Goal: Check status: Check status

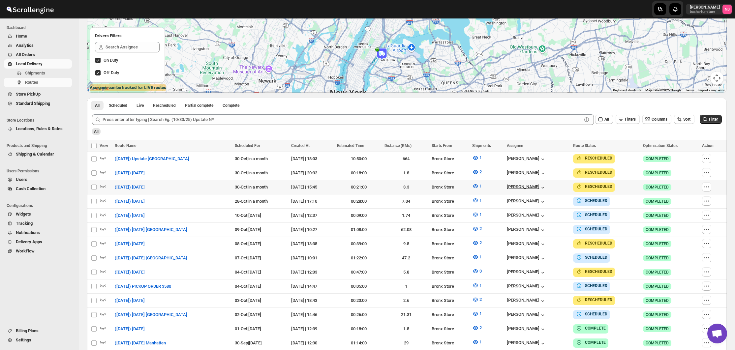
scroll to position [120, 0]
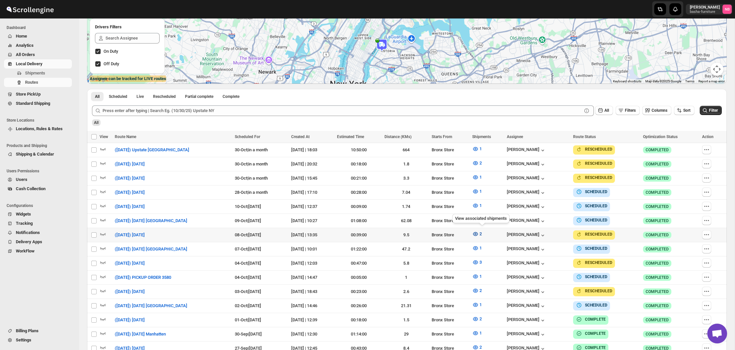
click at [478, 232] on icon "button" at bounding box center [475, 234] width 5 height 4
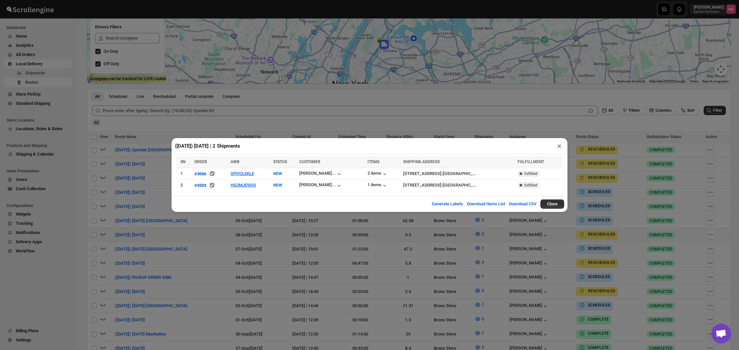
click at [264, 261] on div "([DATE]) [DATE] | 2 Shipments × Loading shipments… SN ORDER AWB STATUS CUSTOMER…" at bounding box center [369, 175] width 739 height 350
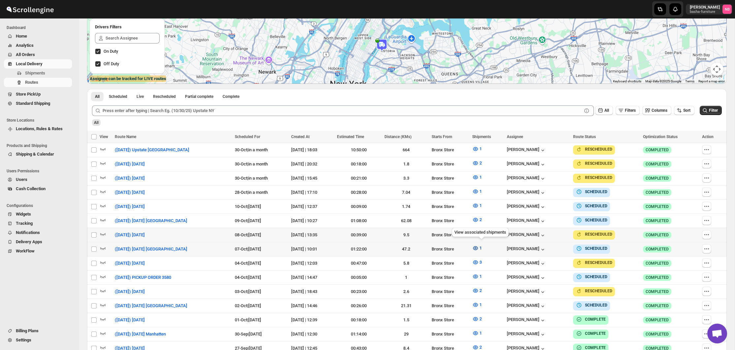
click at [476, 246] on button "1" at bounding box center [476, 248] width 17 height 11
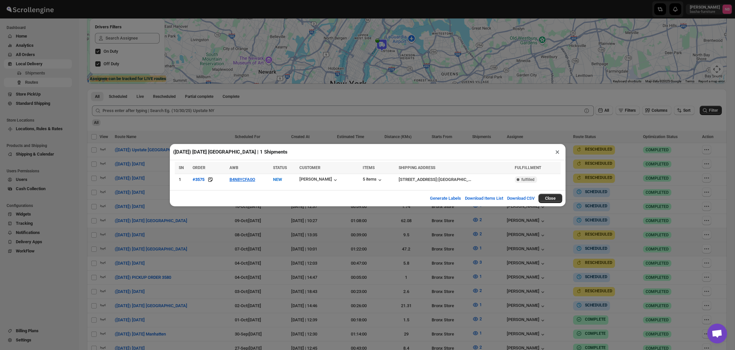
click at [323, 246] on div "([DATE]) [DATE] [GEOGRAPHIC_DATA] | 1 Shipments × SN ORDER AWB STATUS CUSTOMER …" at bounding box center [367, 175] width 735 height 350
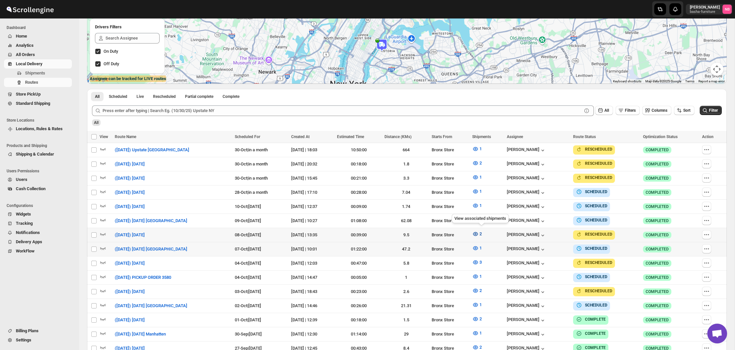
click at [482, 232] on span "2" at bounding box center [481, 234] width 2 height 5
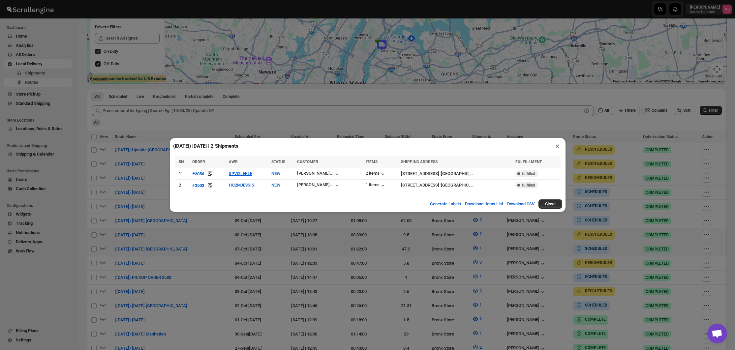
click at [249, 227] on div "([DATE]) [DATE] | 2 Shipments × SN ORDER AWB STATUS CUSTOMER ITEMS SHIPPING ADD…" at bounding box center [367, 175] width 735 height 350
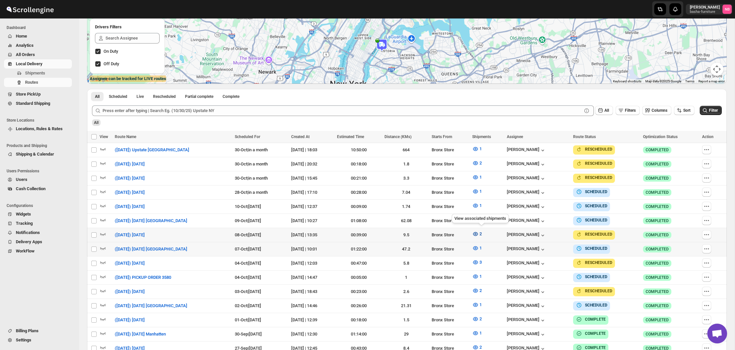
click at [479, 232] on icon "button" at bounding box center [475, 234] width 7 height 7
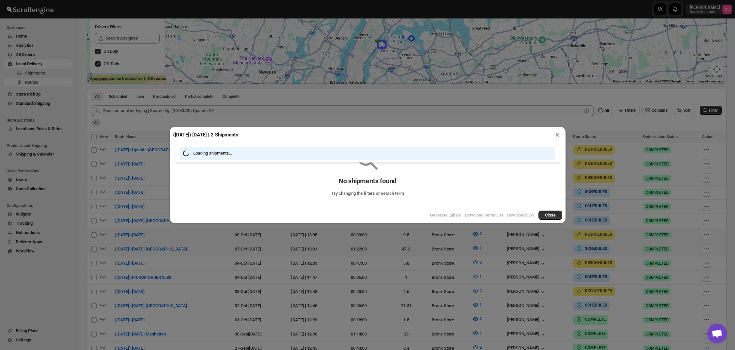
click at [415, 257] on div "([DATE]) [DATE] | 2 Shipments × Loading shipments… No shipments found Try chang…" at bounding box center [367, 175] width 735 height 350
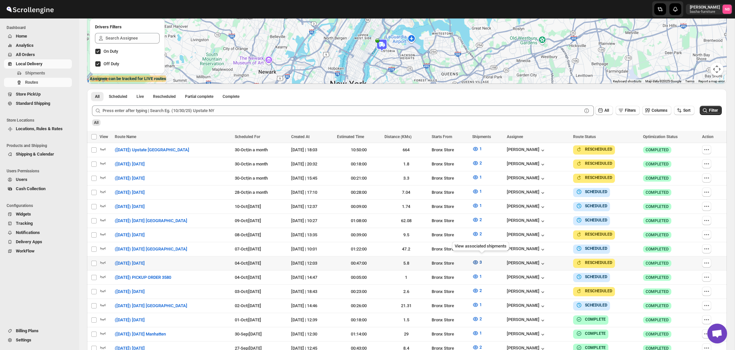
click at [478, 261] on icon "button" at bounding box center [475, 263] width 5 height 4
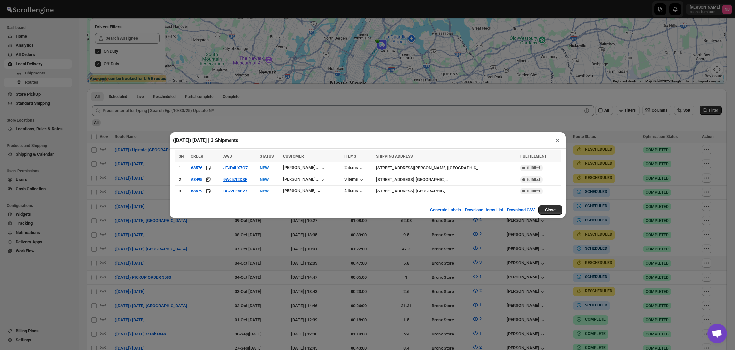
click at [541, 270] on div "([DATE]) [DATE] | 3 Shipments × SN ORDER AWB STATUS CUSTOMER ITEMS SHIPPING ADD…" at bounding box center [367, 175] width 735 height 350
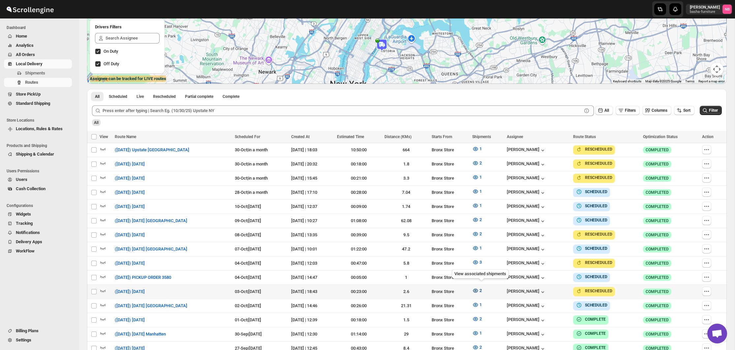
click at [479, 289] on icon "button" at bounding box center [475, 291] width 7 height 7
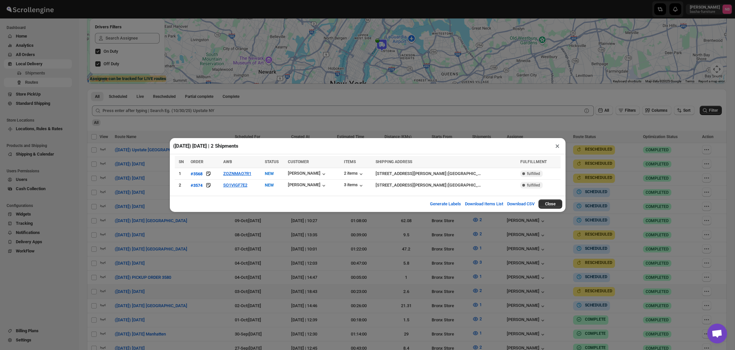
click at [263, 235] on div "([DATE]) [DATE] | 2 Shipments × SN ORDER AWB STATUS CUSTOMER ITEMS SHIPPING ADD…" at bounding box center [367, 175] width 735 height 350
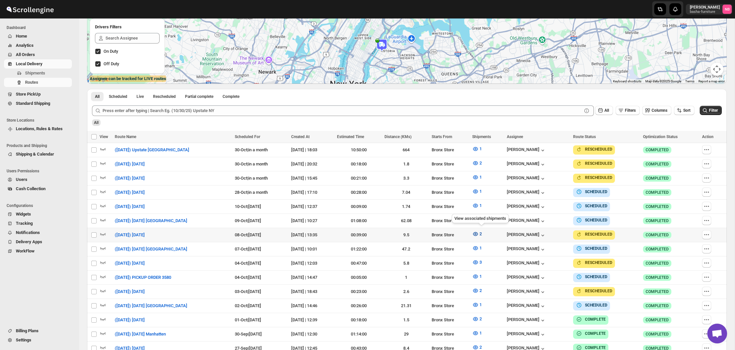
click at [476, 233] on button "2" at bounding box center [476, 234] width 17 height 11
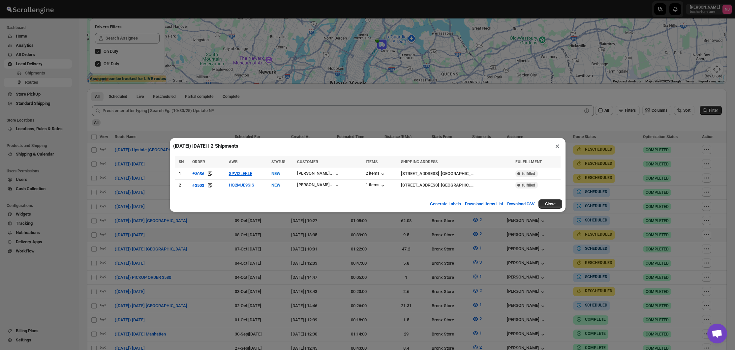
click at [447, 241] on div "([DATE]) [DATE] | 2 Shipments × SN ORDER AWB STATUS CUSTOMER ITEMS SHIPPING ADD…" at bounding box center [367, 175] width 735 height 350
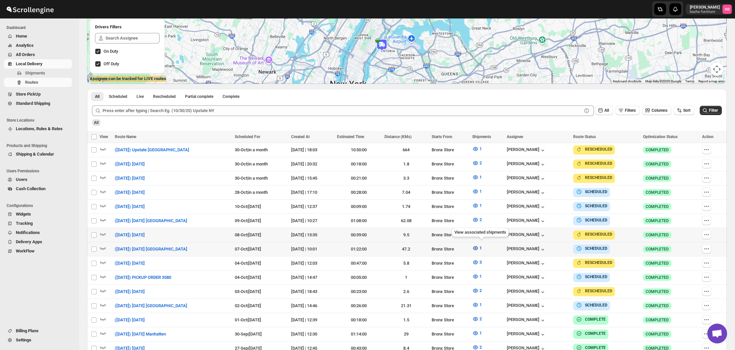
click at [478, 246] on icon "button" at bounding box center [475, 248] width 5 height 4
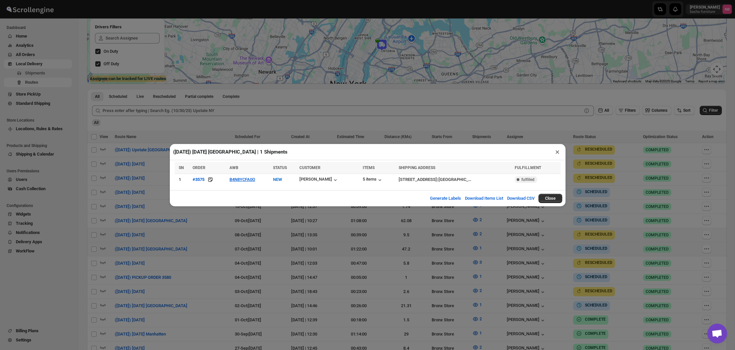
click at [256, 241] on div "([DATE]) [DATE] [GEOGRAPHIC_DATA] | 1 Shipments × SN ORDER AWB STATUS CUSTOMER …" at bounding box center [367, 175] width 735 height 350
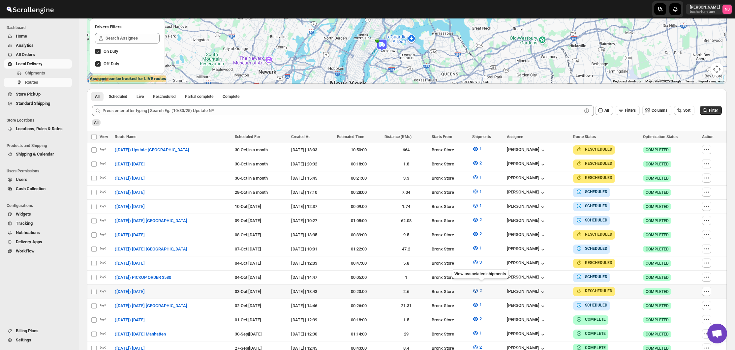
click at [477, 290] on icon "button" at bounding box center [476, 291] width 2 height 2
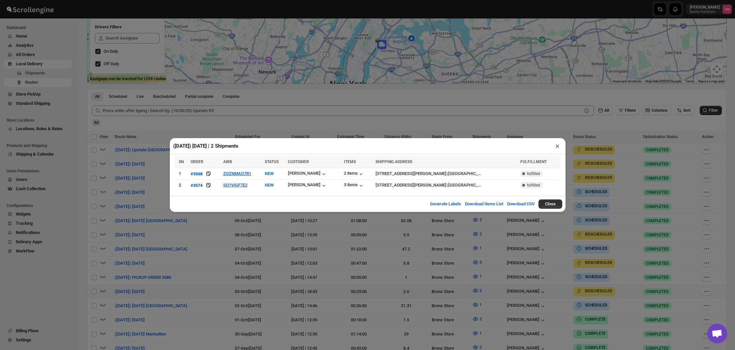
click at [284, 244] on div "([DATE]) [DATE] | 2 Shipments × SN ORDER AWB STATUS CUSTOMER ITEMS SHIPPING ADD…" at bounding box center [367, 175] width 735 height 350
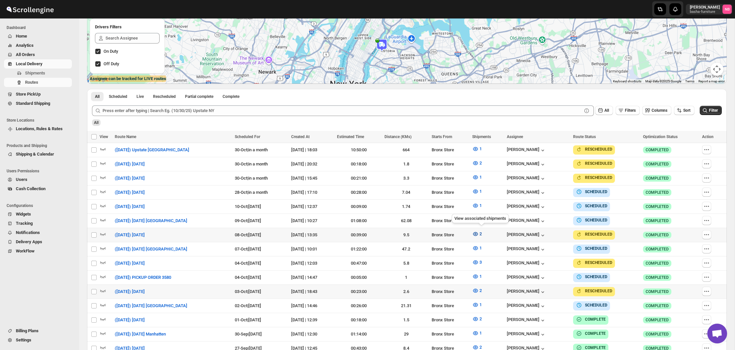
click at [479, 232] on icon "button" at bounding box center [475, 234] width 7 height 7
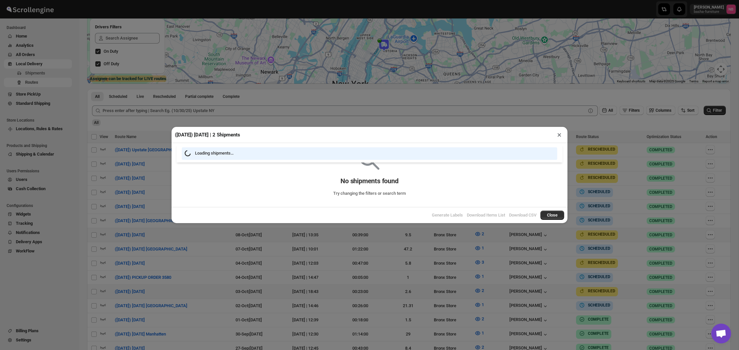
click at [401, 268] on div "([DATE]) [DATE] | 2 Shipments × Loading shipments… No shipments found Try chang…" at bounding box center [369, 175] width 739 height 350
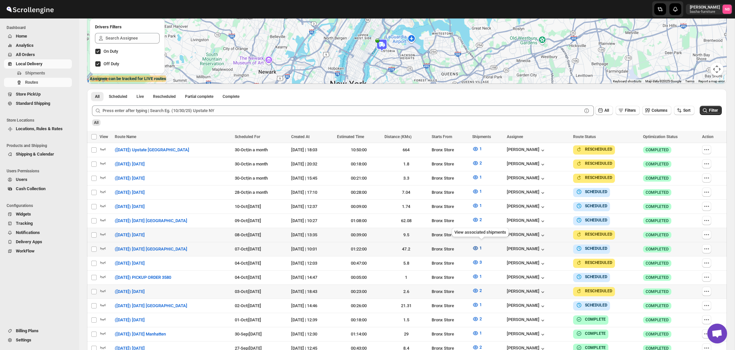
click at [478, 248] on icon "button" at bounding box center [475, 248] width 5 height 4
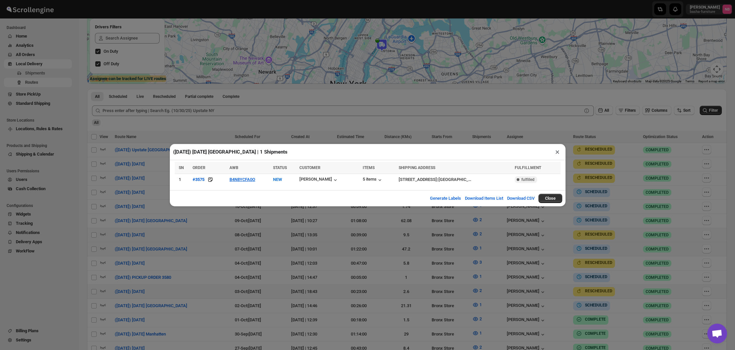
click at [233, 220] on div "([DATE]) [DATE] [GEOGRAPHIC_DATA] | 1 Shipments × SN ORDER AWB STATUS CUSTOMER …" at bounding box center [367, 175] width 735 height 350
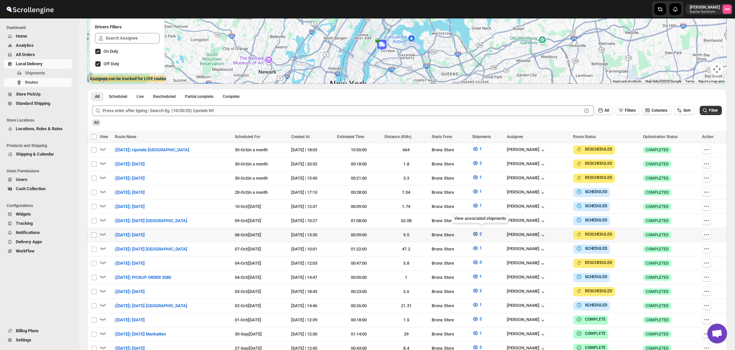
click at [479, 235] on icon "button" at bounding box center [475, 234] width 7 height 7
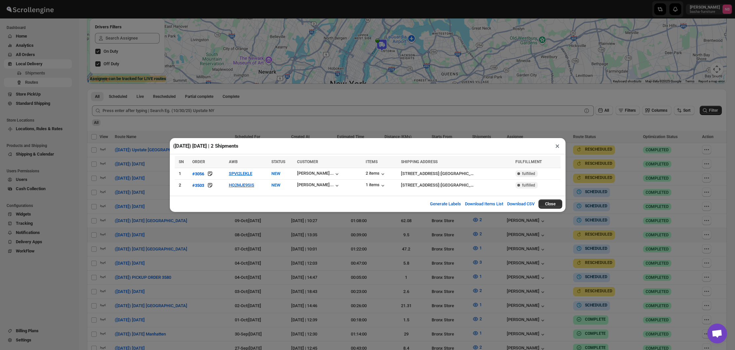
click at [275, 249] on div "([DATE]) [DATE] | 2 Shipments × SN ORDER AWB STATUS CUSTOMER ITEMS SHIPPING ADD…" at bounding box center [367, 175] width 735 height 350
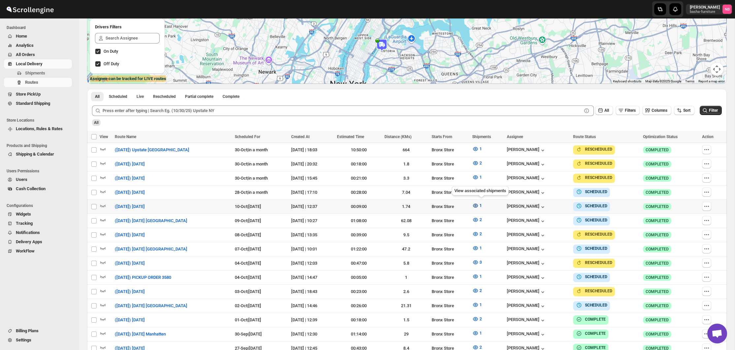
click at [486, 205] on button "1" at bounding box center [476, 206] width 17 height 11
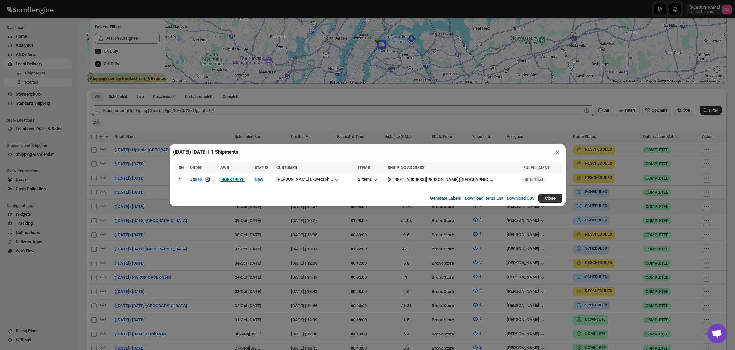
click at [389, 244] on div "([DATE]) [DATE] | 1 Shipments × SN ORDER AWB STATUS CUSTOMER ITEMS SHIPPING ADD…" at bounding box center [367, 175] width 735 height 350
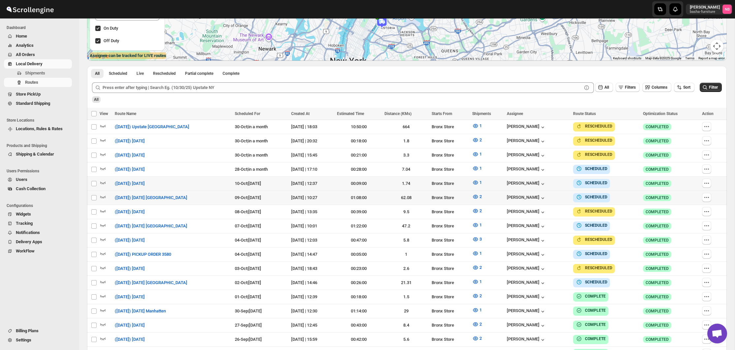
scroll to position [153, 0]
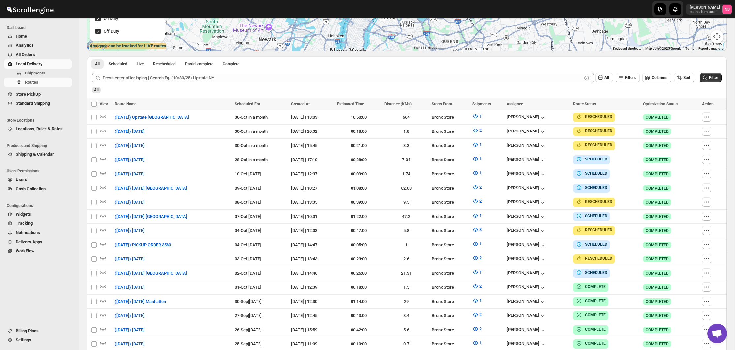
click at [706, 83] on div "All" at bounding box center [406, 87] width 631 height 11
click at [705, 82] on button "Filter" at bounding box center [711, 77] width 22 height 9
